Goal: Task Accomplishment & Management: Manage account settings

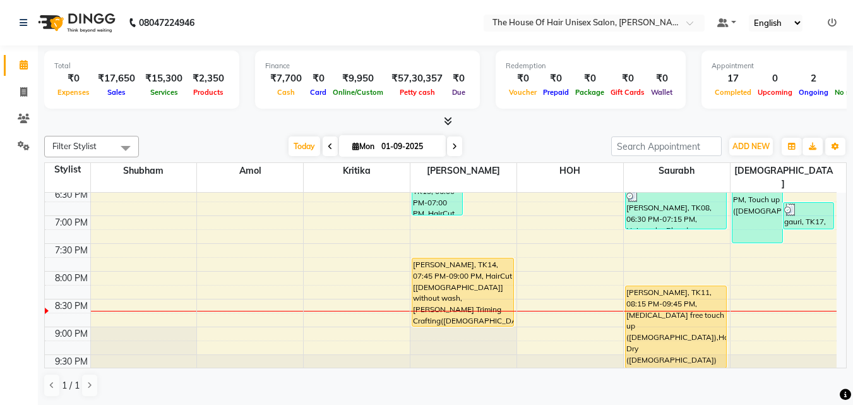
scroll to position [643, 0]
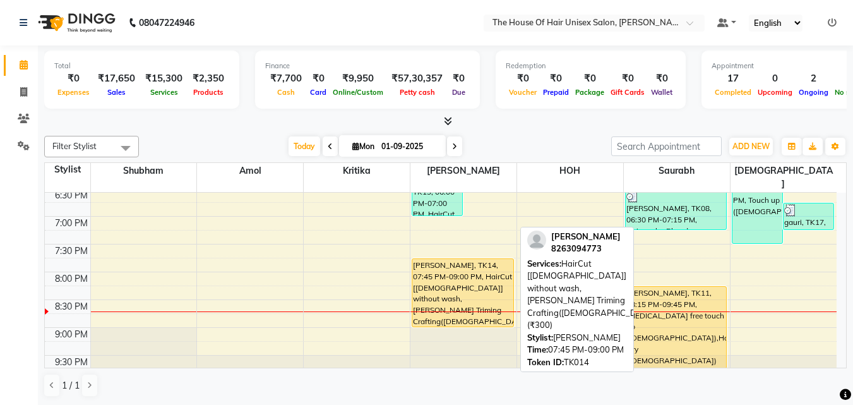
click at [437, 264] on div "[PERSON_NAME], TK14, 07:45 PM-09:00 PM, HairCut [[DEMOGRAPHIC_DATA]] without wa…" at bounding box center [462, 293] width 101 height 68
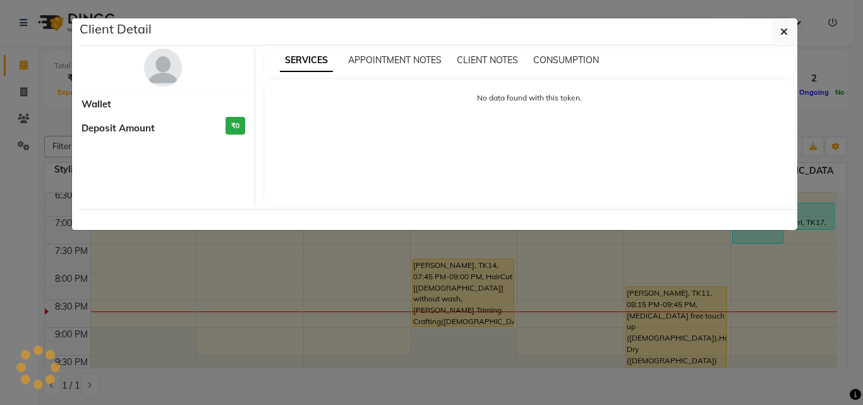
select select "1"
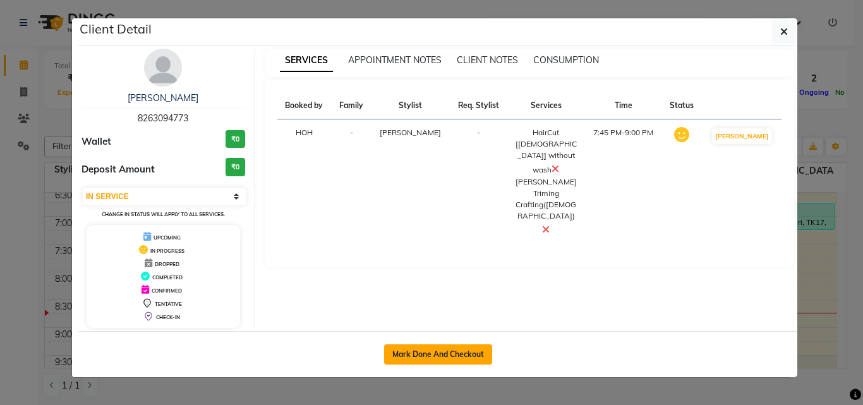
click at [428, 350] on button "Mark Done And Checkout" at bounding box center [438, 354] width 108 height 20
select select "598"
select select "service"
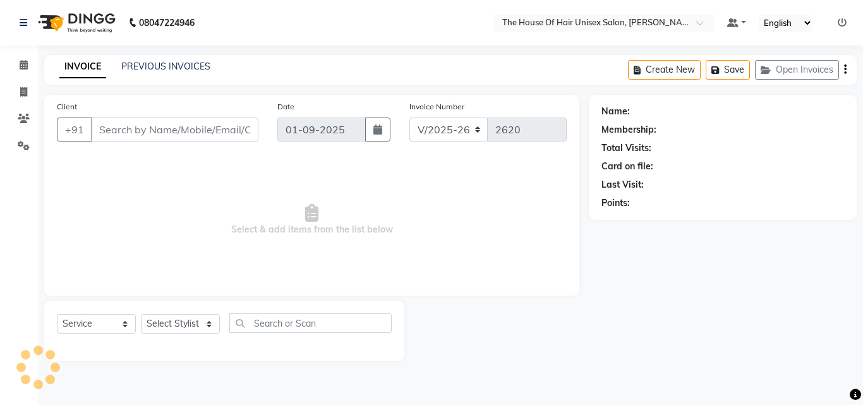
type input "8263094773"
select select "42814"
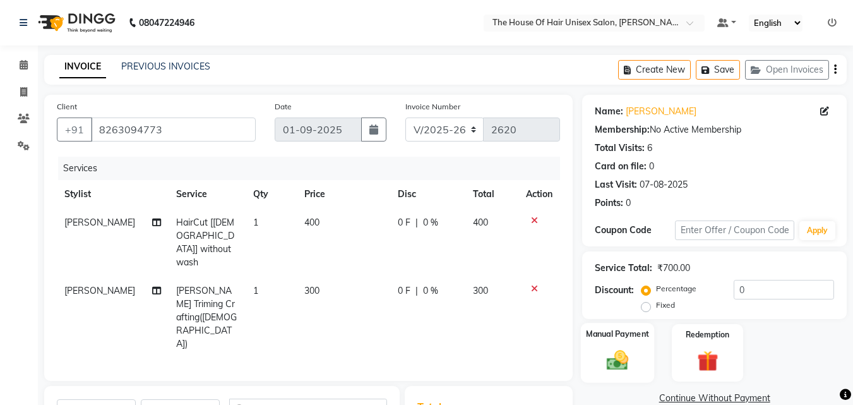
click at [618, 359] on img at bounding box center [617, 359] width 35 height 25
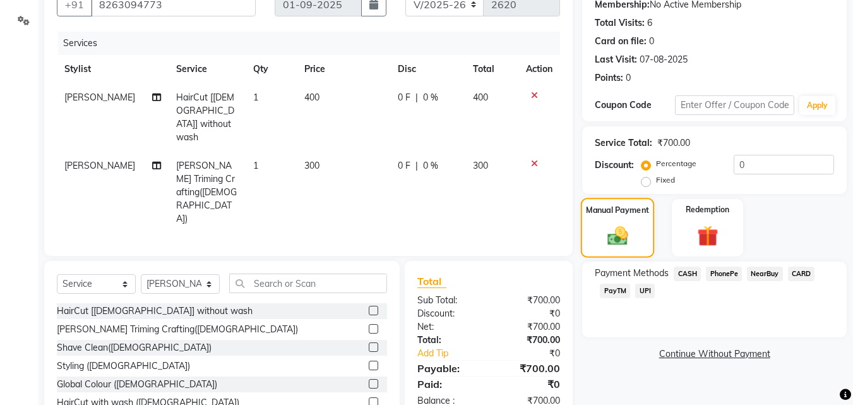
scroll to position [129, 0]
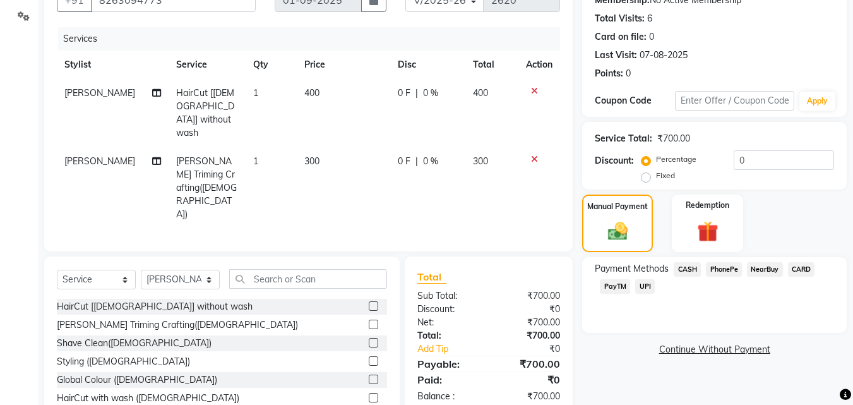
click at [692, 267] on span "CASH" at bounding box center [687, 269] width 27 height 15
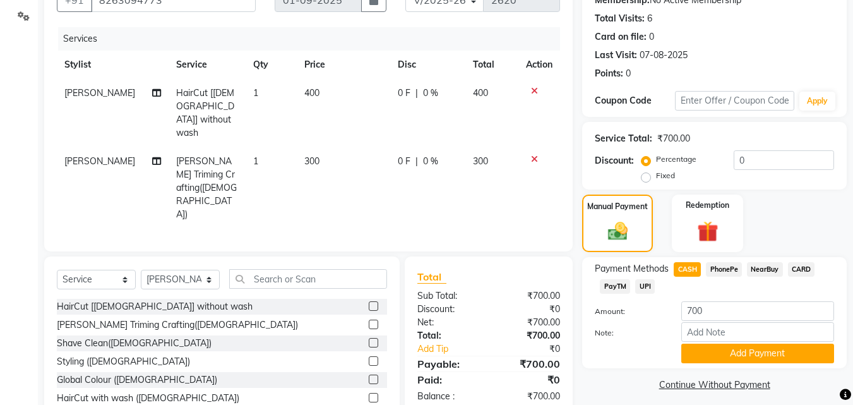
scroll to position [138, 0]
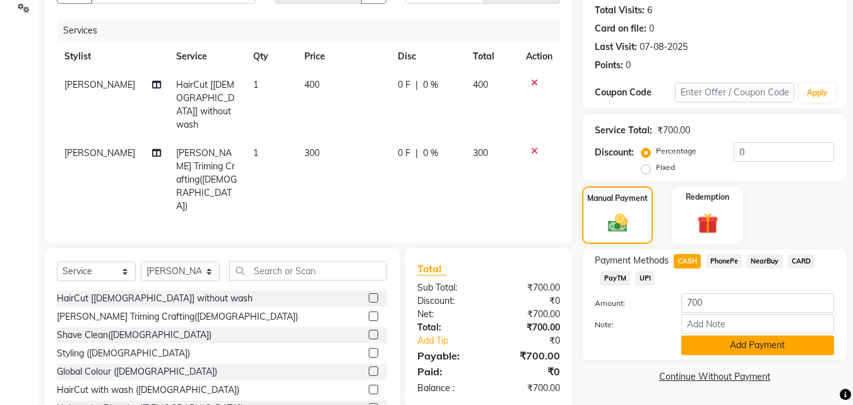
click at [742, 343] on button "Add Payment" at bounding box center [757, 345] width 153 height 20
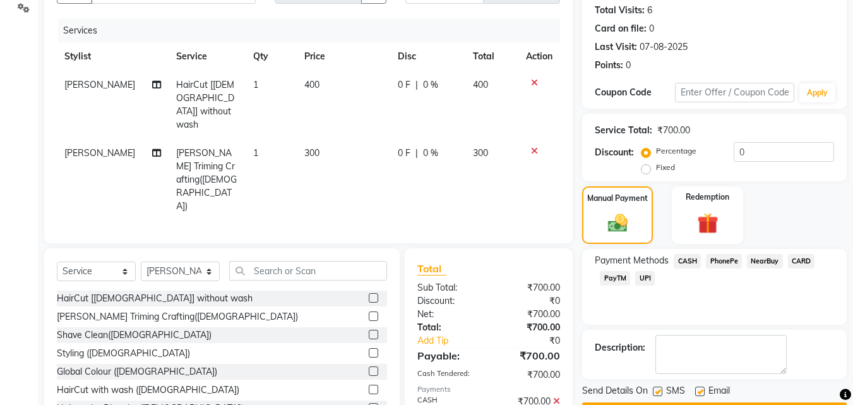
scroll to position [174, 0]
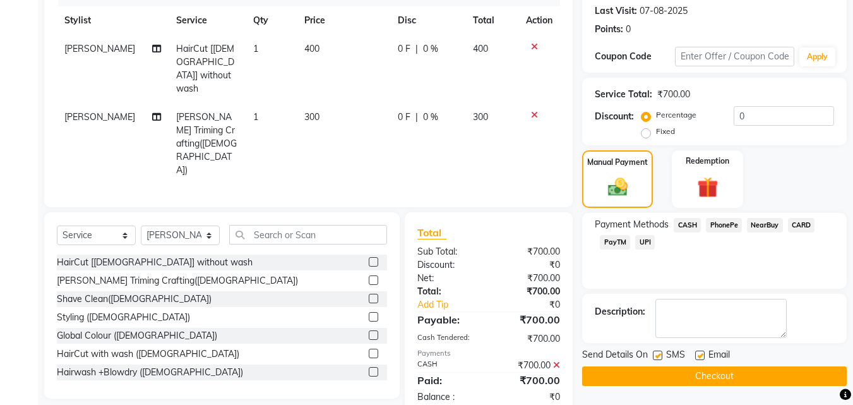
click at [649, 371] on button "Checkout" at bounding box center [714, 376] width 265 height 20
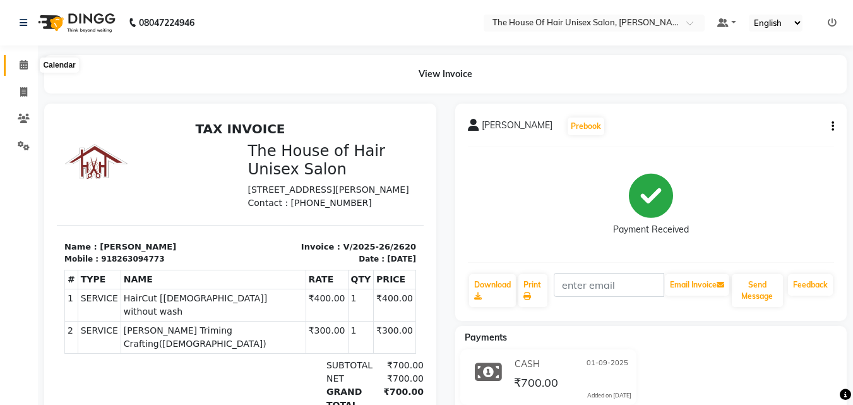
click at [20, 63] on icon at bounding box center [24, 64] width 8 height 9
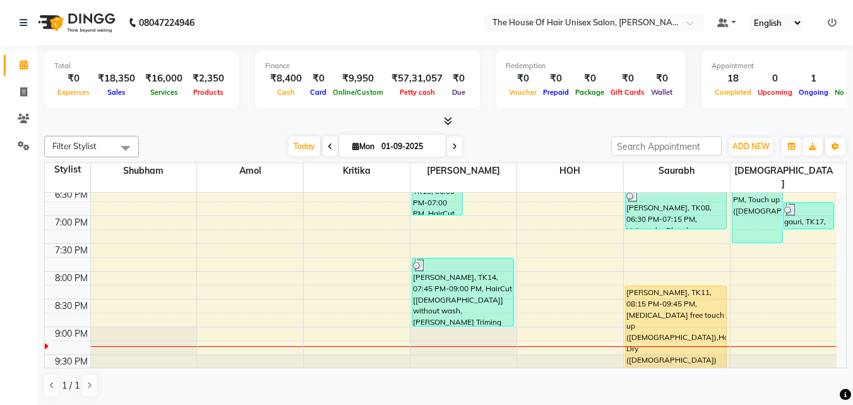
scroll to position [645, 0]
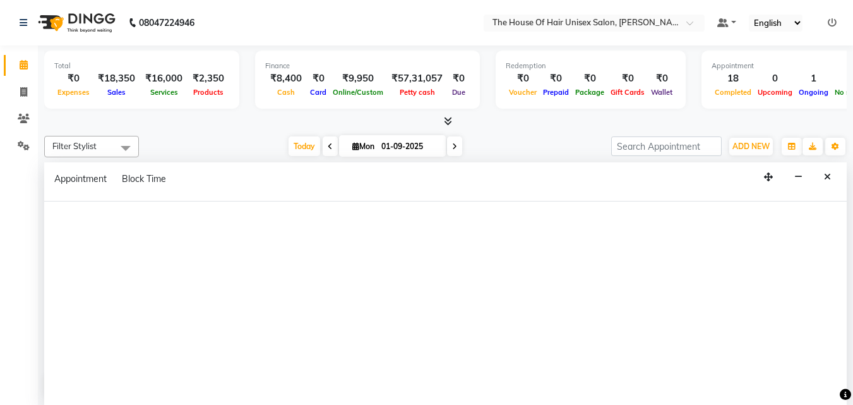
click at [574, 268] on div at bounding box center [445, 303] width 803 height 204
select select "85989"
select select "tentative"
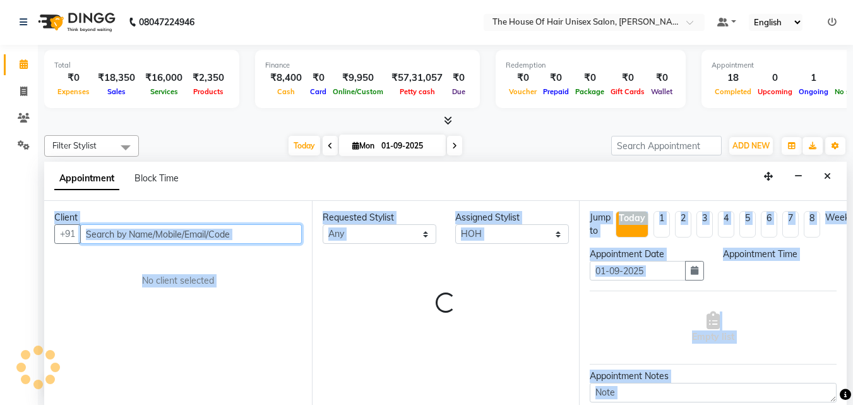
select select "1200"
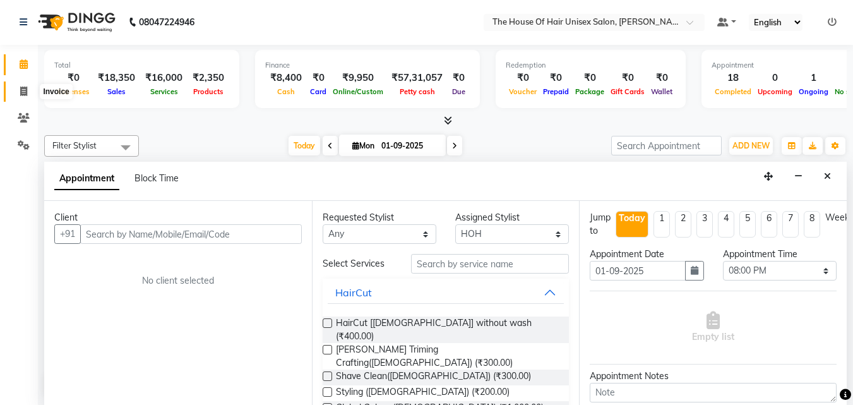
click at [26, 85] on span at bounding box center [24, 92] width 22 height 15
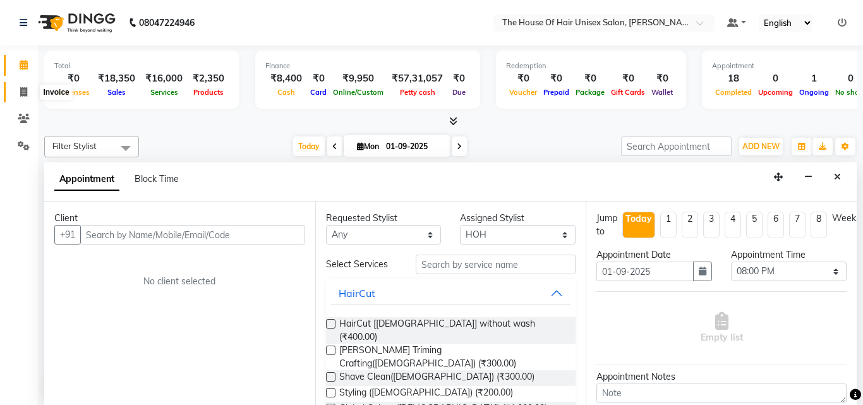
select select "service"
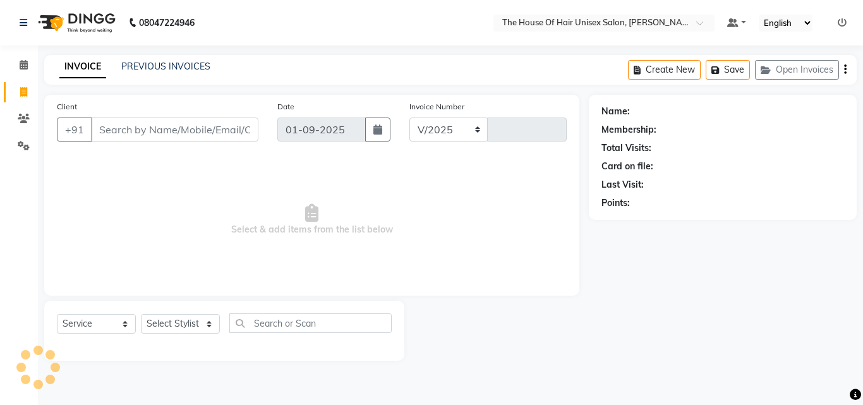
select select "598"
type input "2621"
click at [22, 62] on icon at bounding box center [24, 64] width 8 height 9
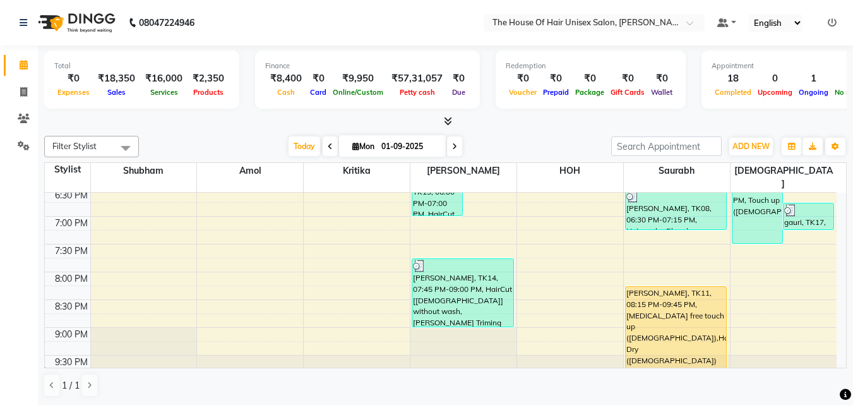
scroll to position [645, 0]
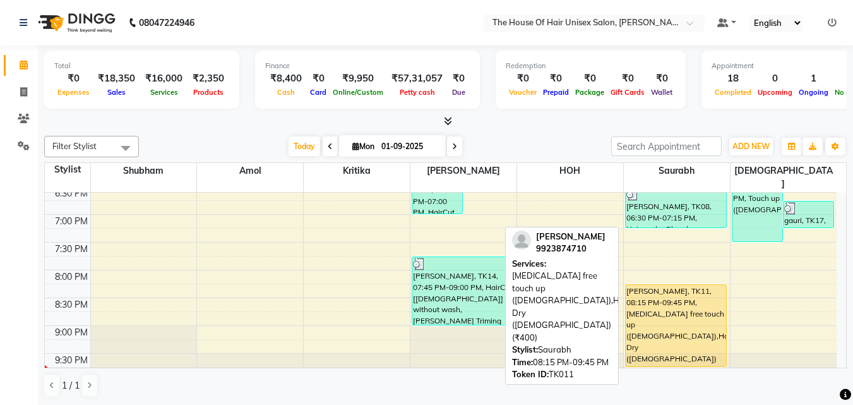
click at [690, 316] on div "[PERSON_NAME], TK11, 08:15 PM-09:45 PM, [MEDICAL_DATA] free touch up ([DEMOGRAP…" at bounding box center [676, 325] width 101 height 81
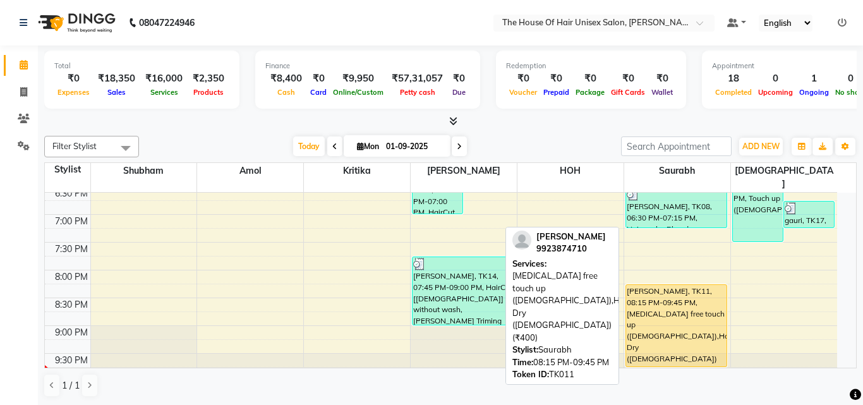
select select "1"
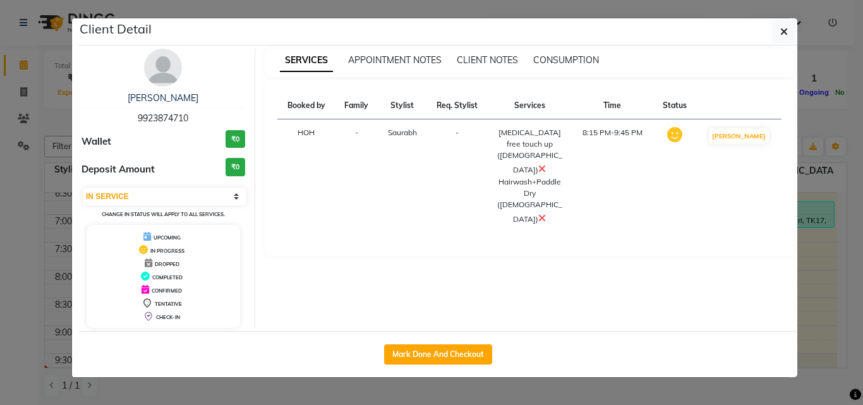
click at [464, 364] on div "Mark Done And Checkout" at bounding box center [437, 354] width 719 height 46
click at [461, 350] on button "Mark Done And Checkout" at bounding box center [438, 354] width 108 height 20
select select "service"
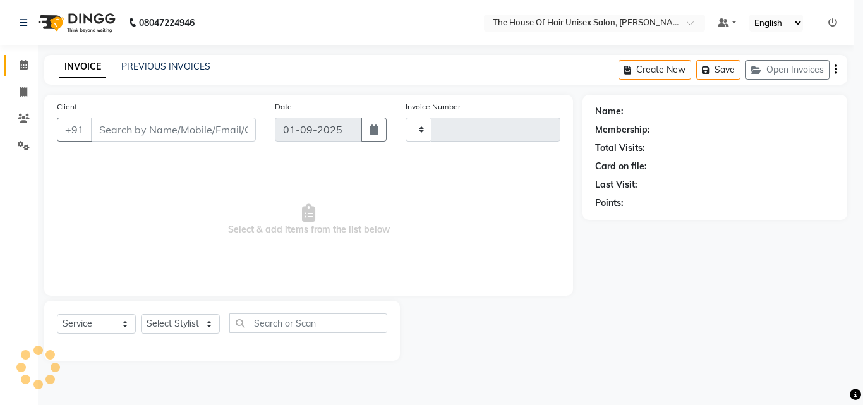
type input "2621"
select select "598"
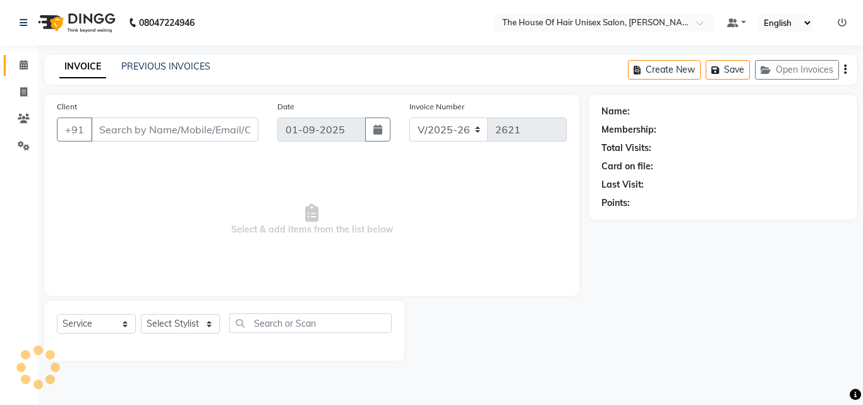
type input "9923874710"
select select "86145"
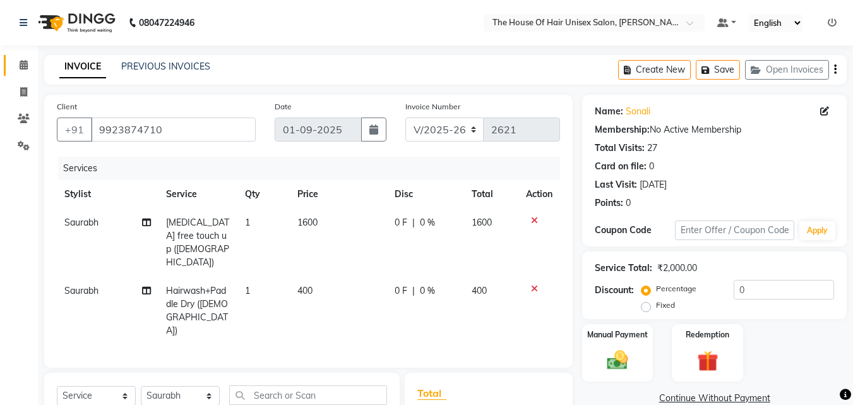
scroll to position [156, 0]
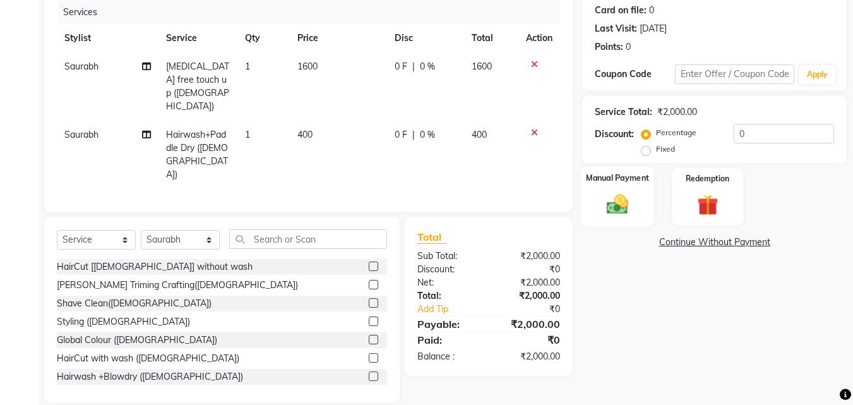
click at [608, 210] on img at bounding box center [617, 203] width 35 height 25
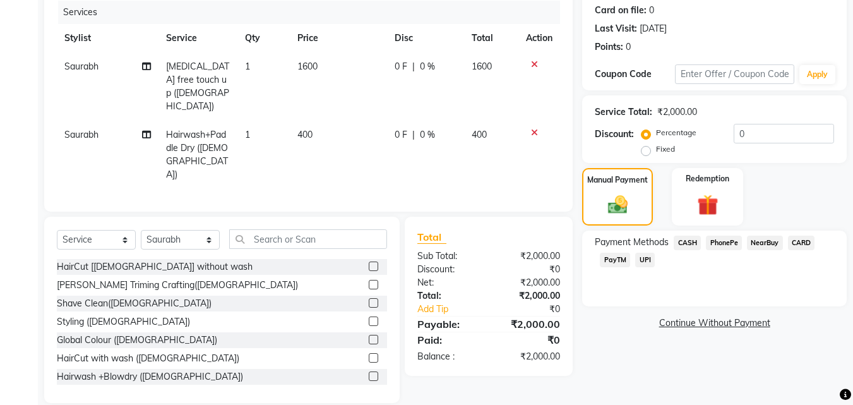
click at [645, 259] on span "UPI" at bounding box center [645, 260] width 20 height 15
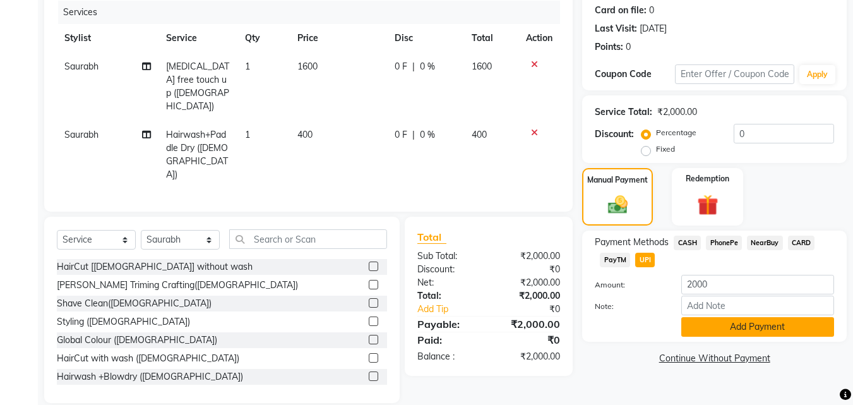
click at [723, 321] on button "Add Payment" at bounding box center [757, 327] width 153 height 20
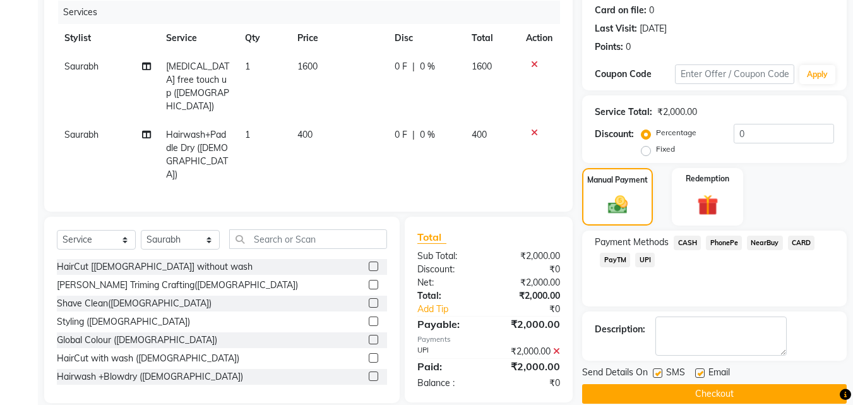
click at [732, 390] on button "Checkout" at bounding box center [714, 394] width 265 height 20
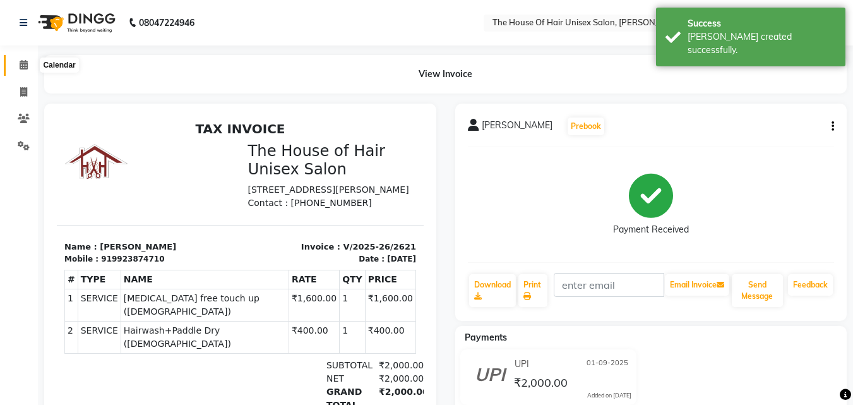
click at [25, 66] on icon at bounding box center [24, 64] width 8 height 9
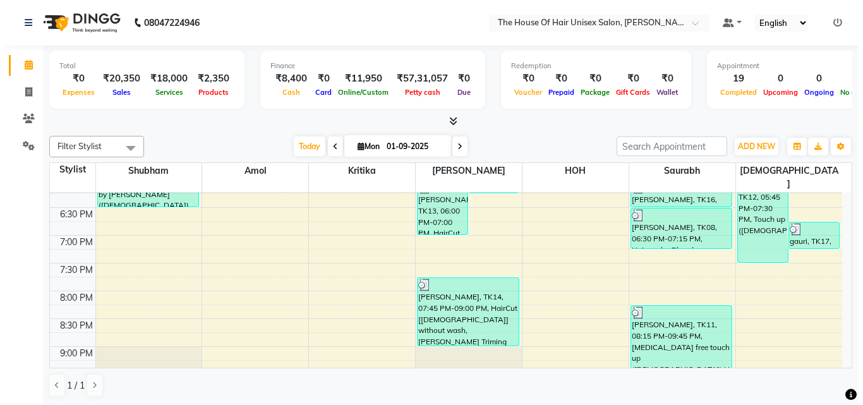
scroll to position [645, 0]
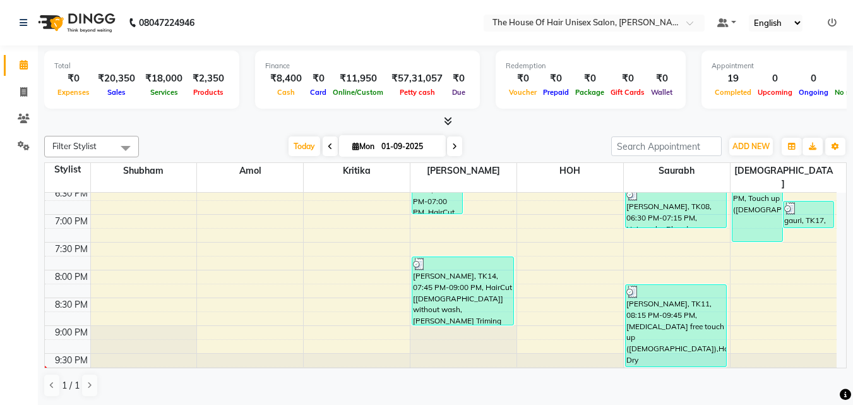
click at [834, 21] on icon at bounding box center [832, 22] width 9 height 9
